Goal: Task Accomplishment & Management: Use online tool/utility

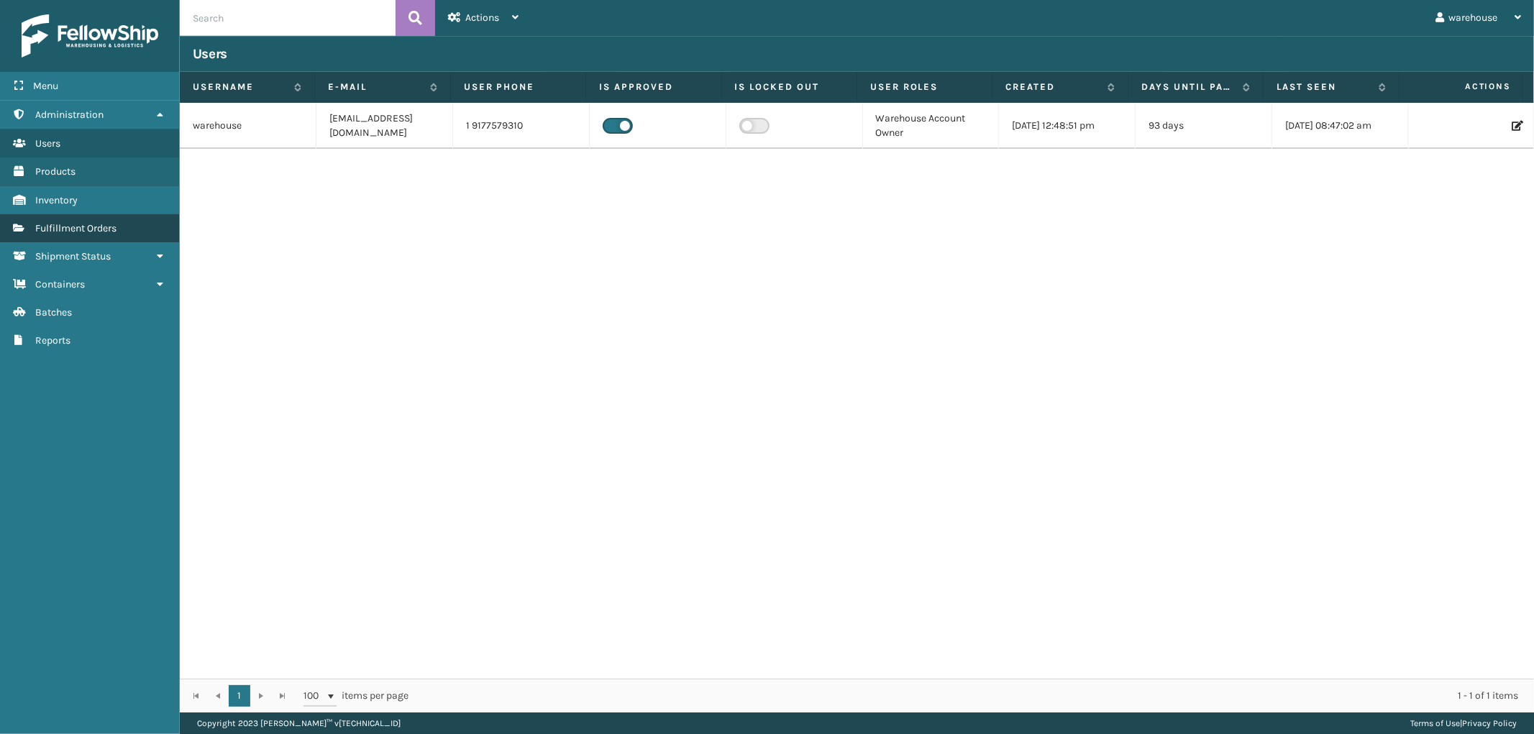
click at [95, 222] on span "Fulfillment Orders" at bounding box center [75, 228] width 81 height 12
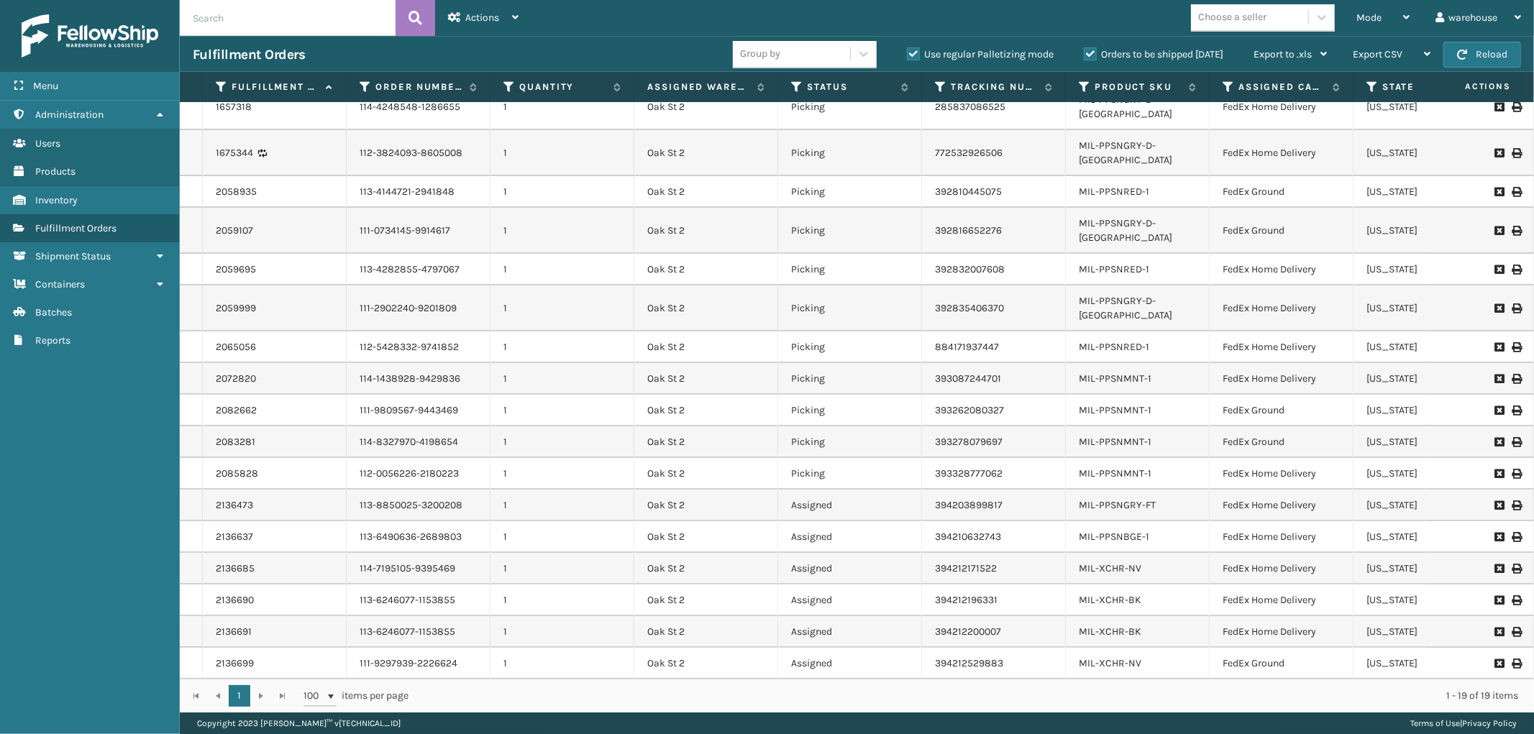
scroll to position [37, 0]
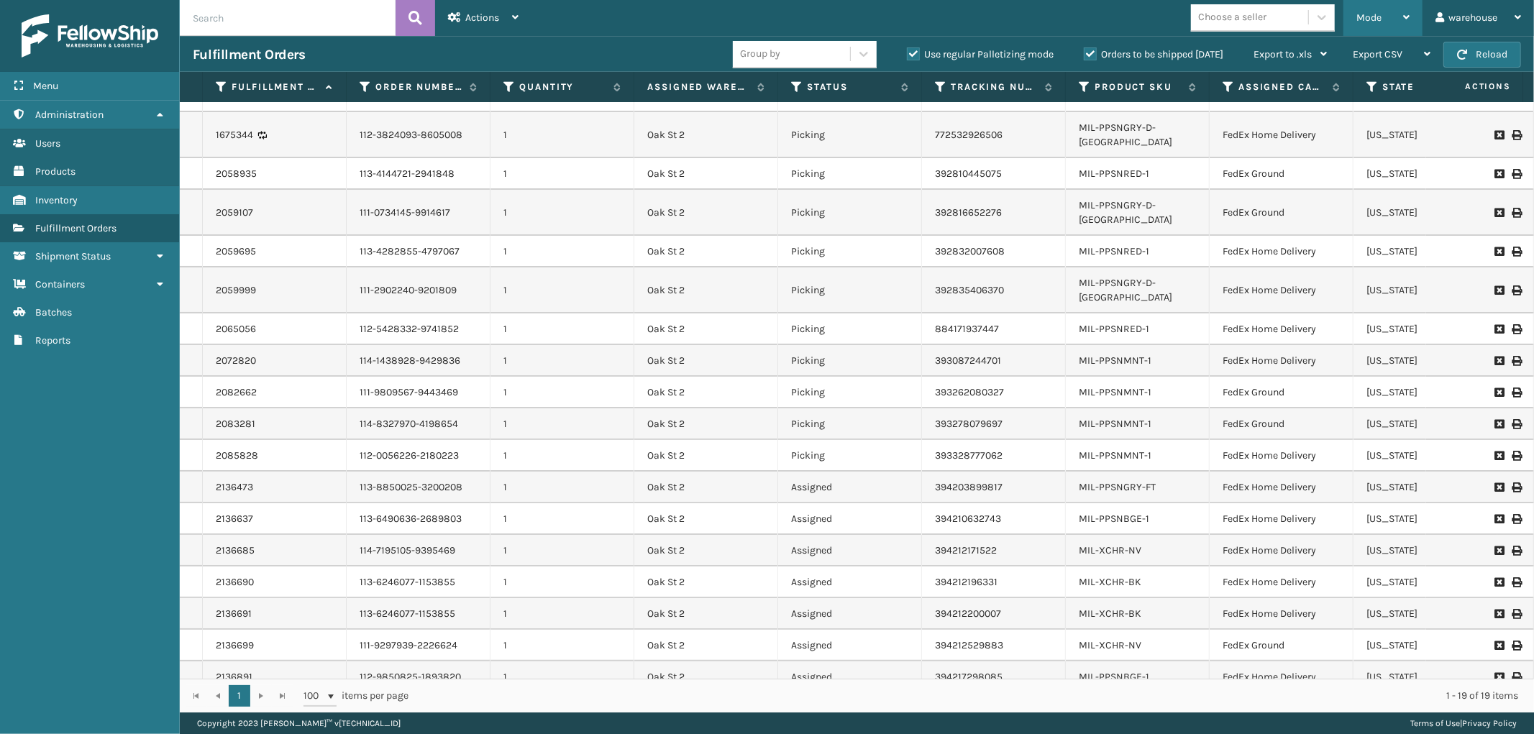
click at [1403, 15] on icon at bounding box center [1406, 17] width 6 height 10
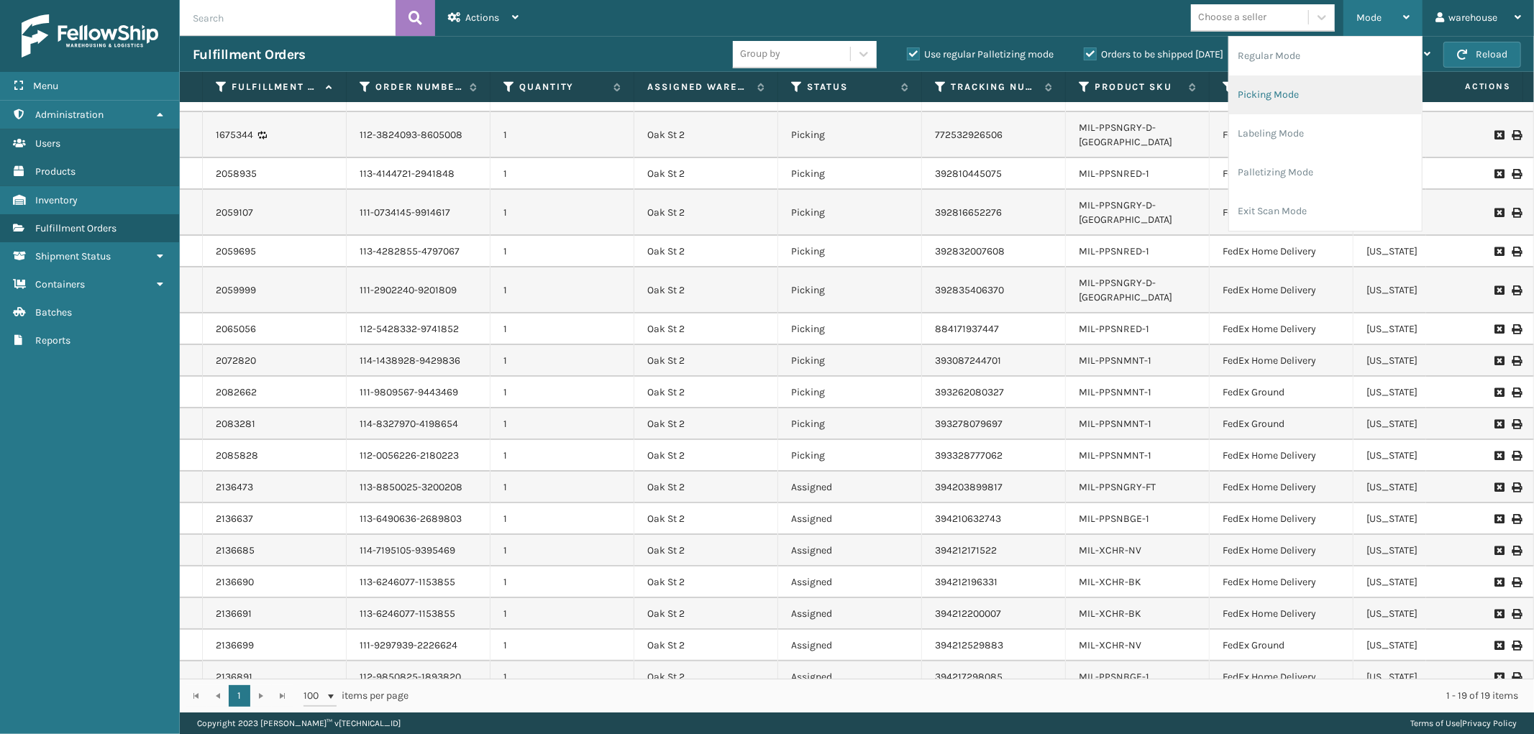
click at [1346, 99] on li "Picking Mode" at bounding box center [1325, 95] width 193 height 39
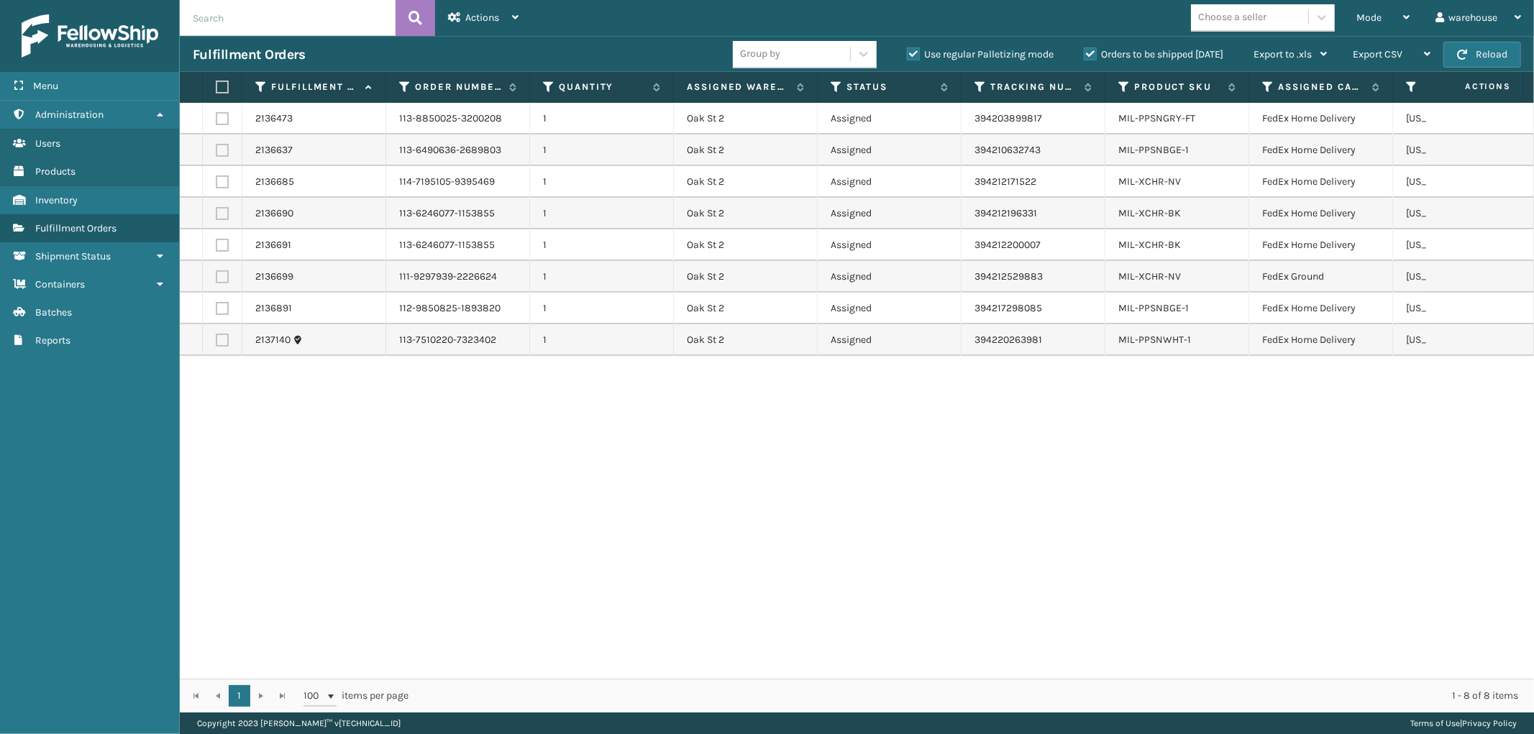
click at [218, 88] on label at bounding box center [220, 87] width 9 height 13
click at [216, 88] on input "checkbox" at bounding box center [216, 87] width 1 height 9
checkbox input "true"
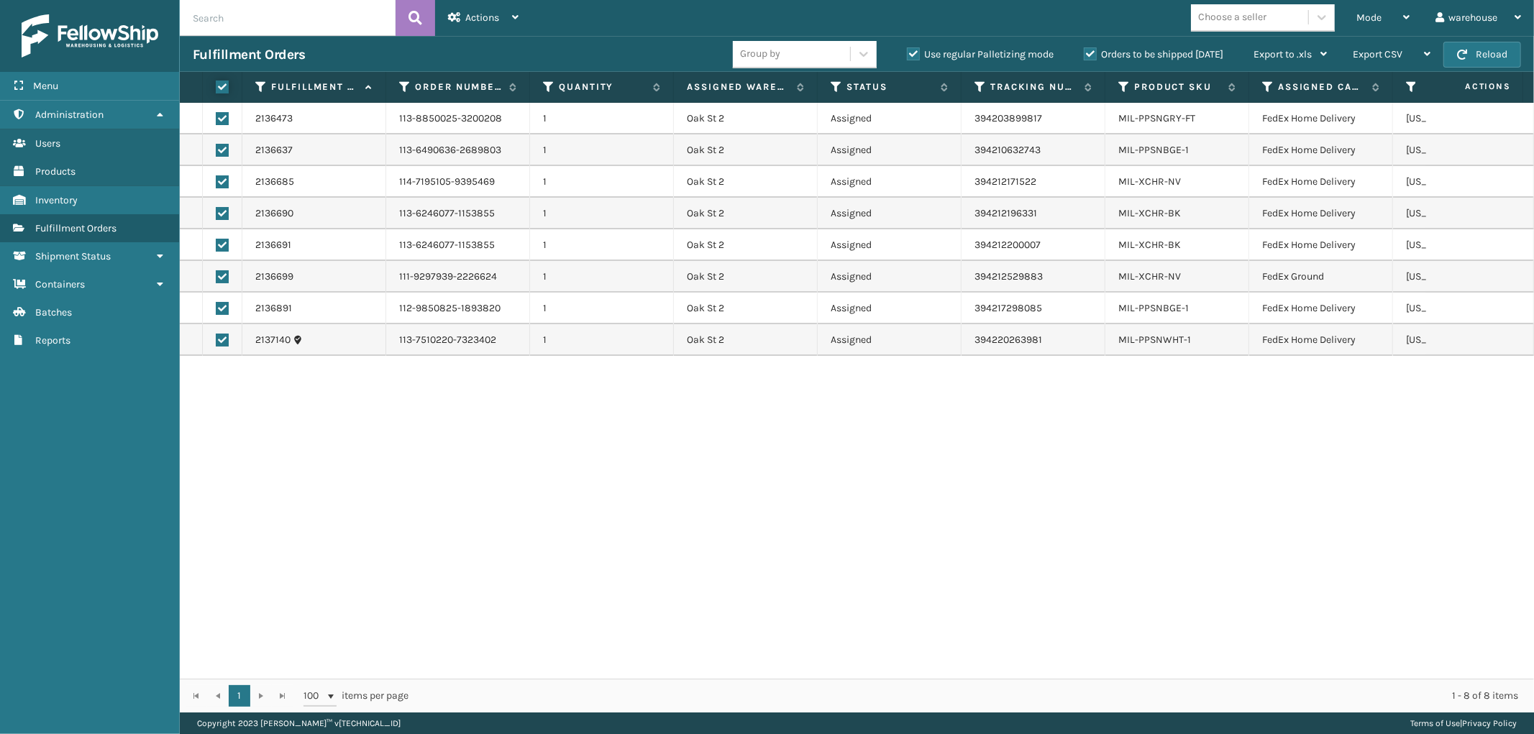
checkbox input "true"
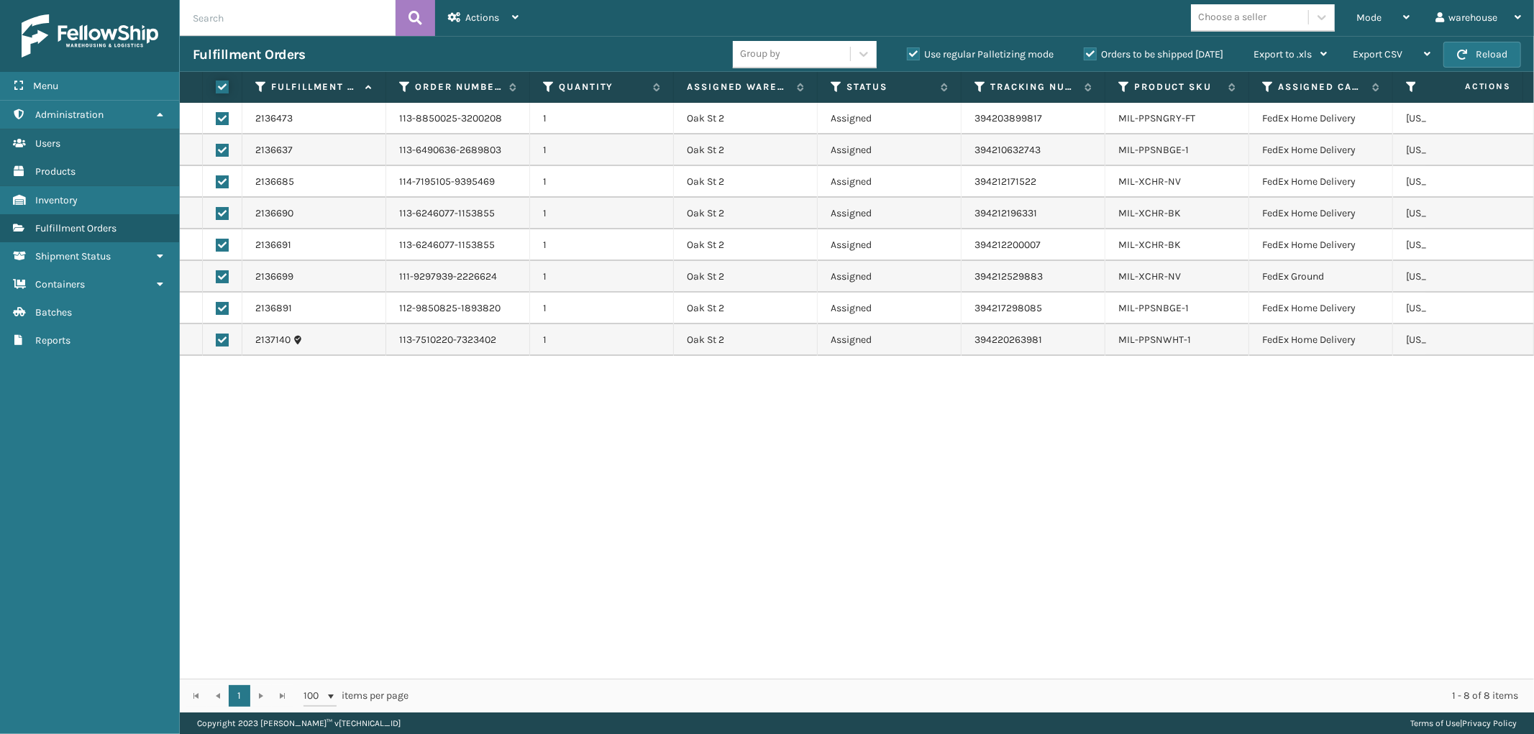
checkbox input "true"
click at [514, 15] on icon at bounding box center [515, 17] width 6 height 10
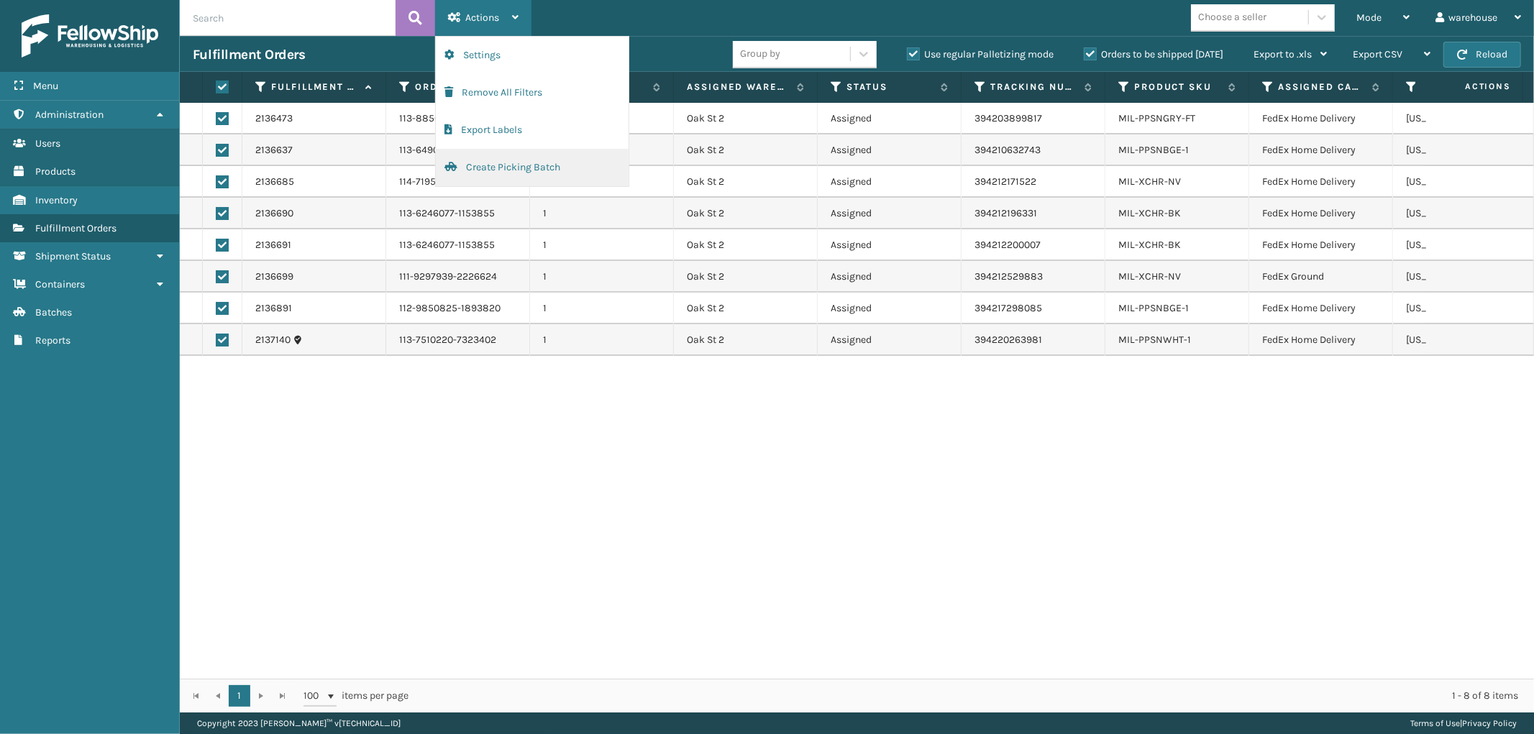
click at [567, 164] on button "Create Picking Batch" at bounding box center [532, 167] width 193 height 37
